Goal: Transaction & Acquisition: Book appointment/travel/reservation

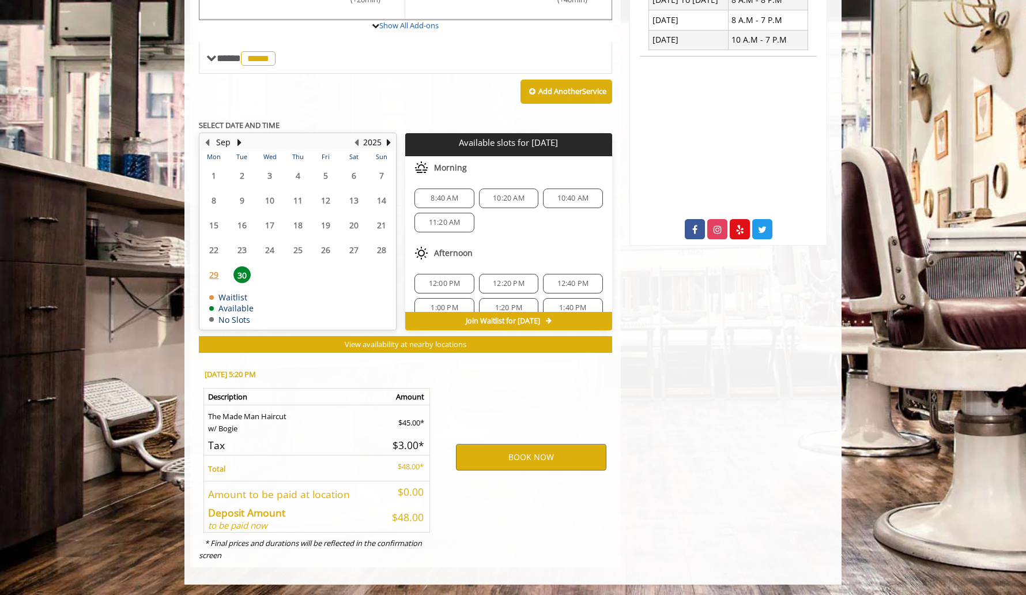
scroll to position [168, 0]
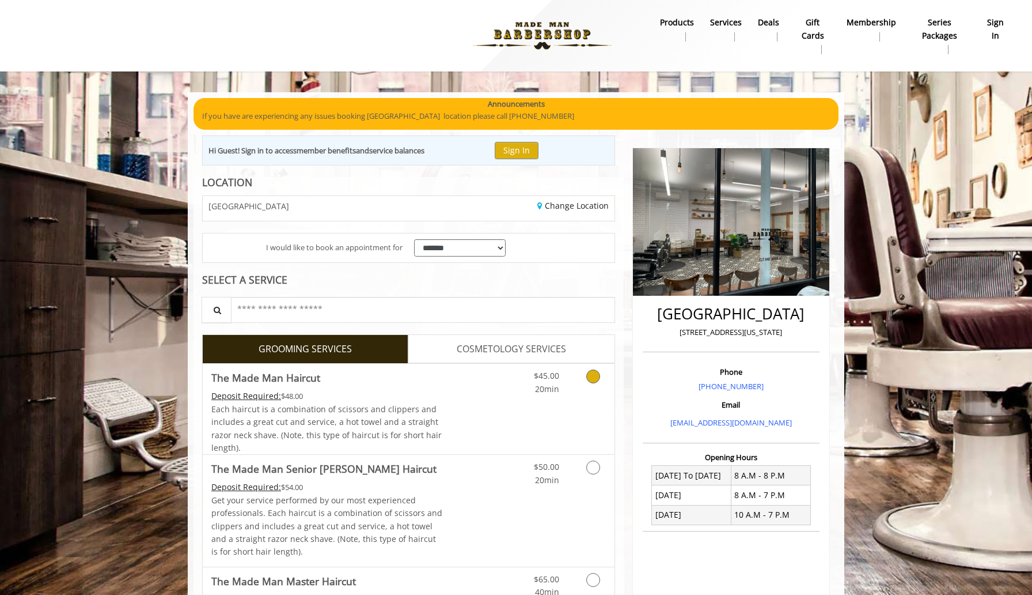
click at [273, 376] on Haircut "The Made Man Haircut" at bounding box center [265, 377] width 109 height 16
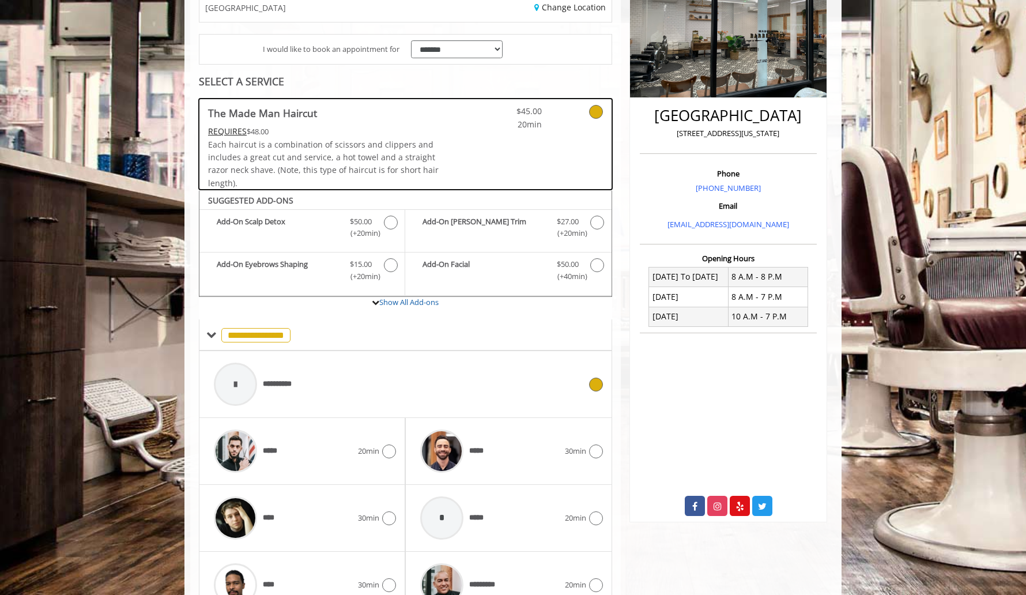
scroll to position [262, 0]
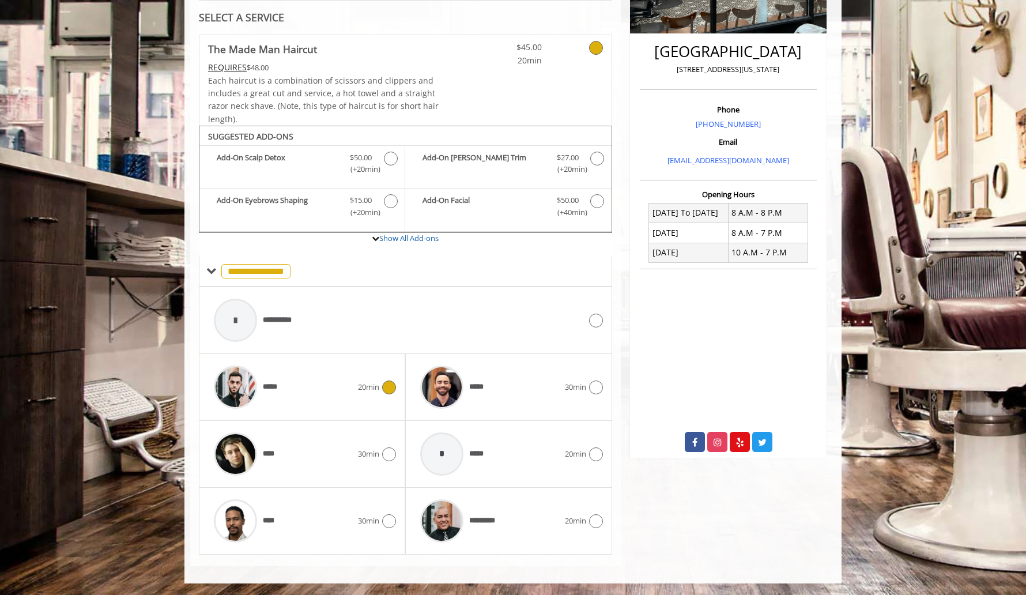
click at [271, 379] on span "*****" at bounding box center [245, 387] width 74 height 55
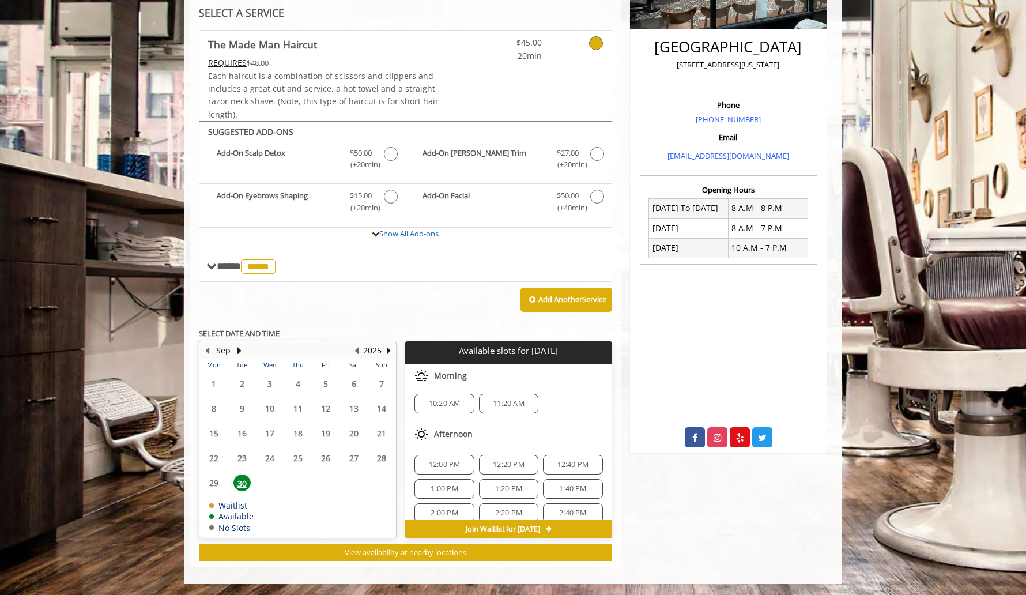
scroll to position [0, 0]
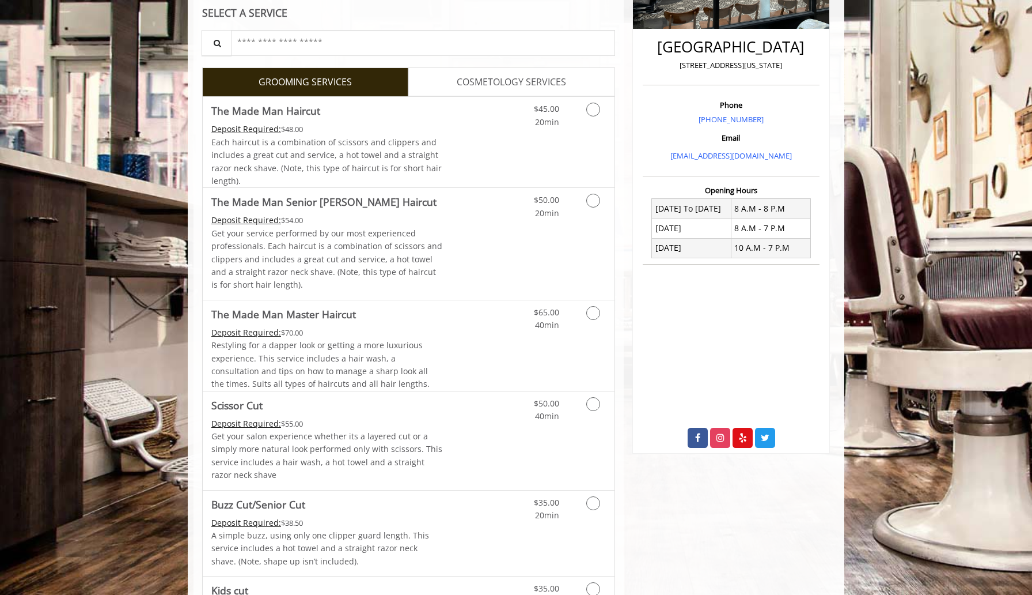
scroll to position [267, 0]
